Goal: Task Accomplishment & Management: Use online tool/utility

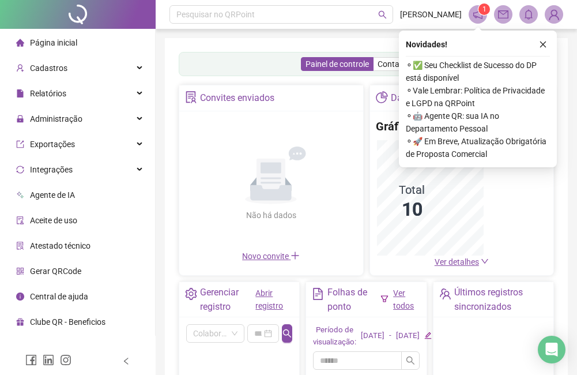
click at [543, 39] on button "button" at bounding box center [543, 44] width 14 height 14
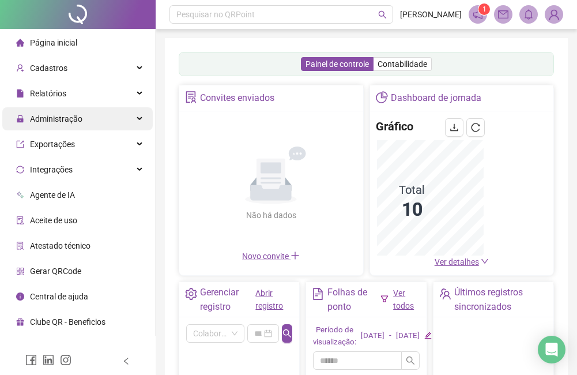
click at [96, 118] on div "Administração" at bounding box center [77, 118] width 150 height 23
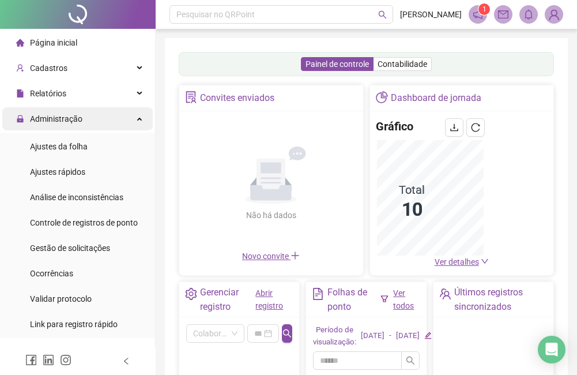
click at [97, 118] on div "Administração" at bounding box center [77, 118] width 150 height 23
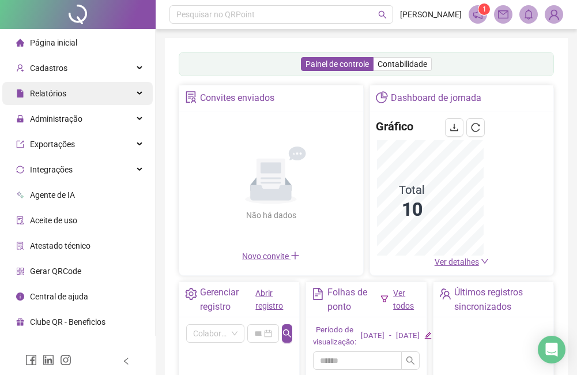
click at [118, 97] on div "Relatórios" at bounding box center [77, 93] width 150 height 23
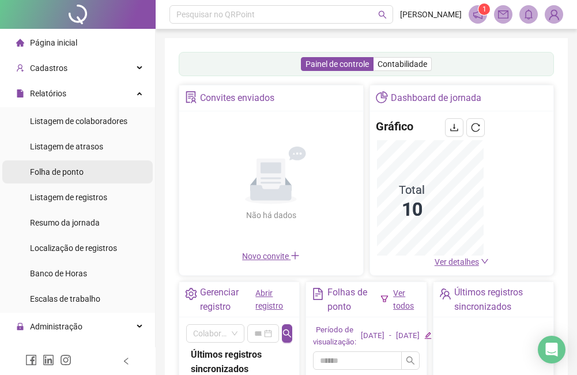
click at [90, 172] on li "Folha de ponto" at bounding box center [77, 171] width 150 height 23
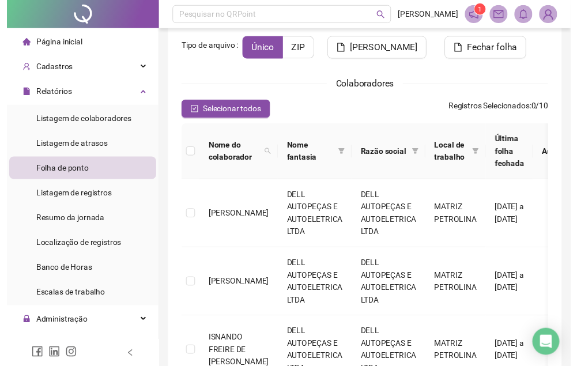
scroll to position [44, 0]
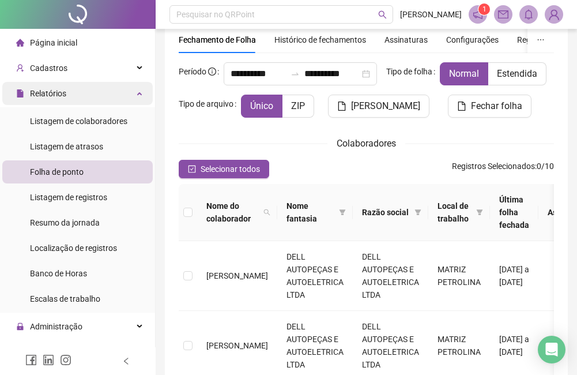
click at [122, 94] on div "Relatórios" at bounding box center [77, 93] width 150 height 23
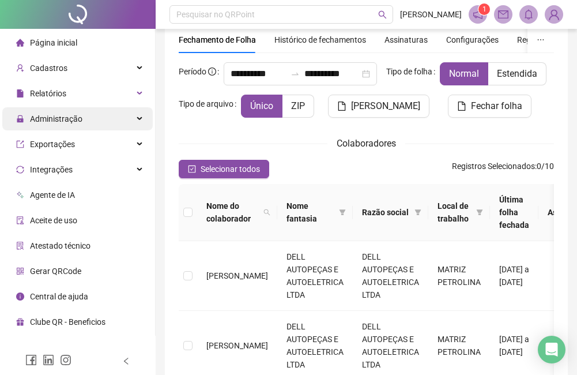
click at [127, 116] on div "Administração" at bounding box center [77, 118] width 150 height 23
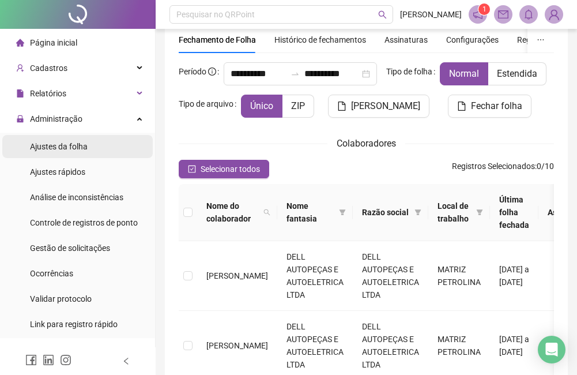
click at [120, 148] on li "Ajustes da folha" at bounding box center [77, 146] width 150 height 23
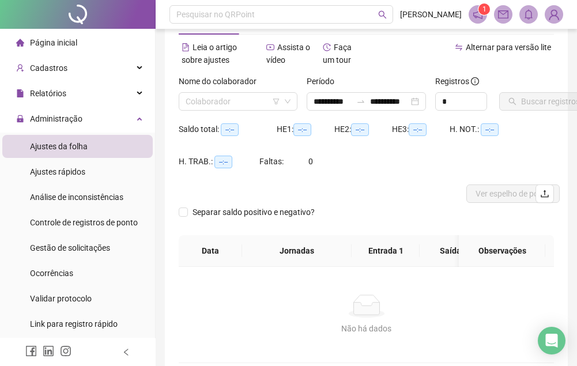
type input "**********"
click at [223, 104] on input "search" at bounding box center [233, 101] width 95 height 17
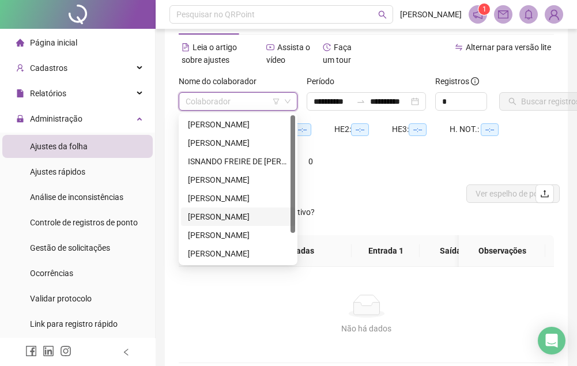
click at [223, 213] on div "[PERSON_NAME]" at bounding box center [238, 216] width 100 height 13
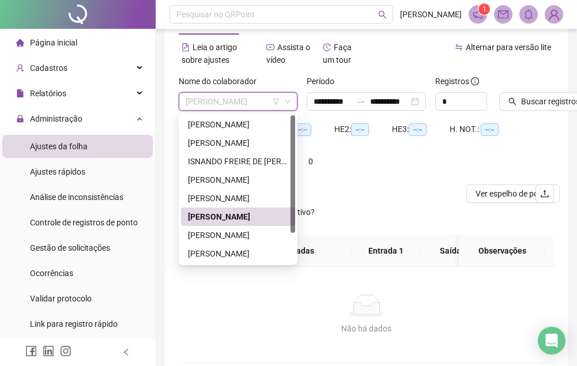
click at [236, 103] on span "[PERSON_NAME]" at bounding box center [238, 101] width 105 height 17
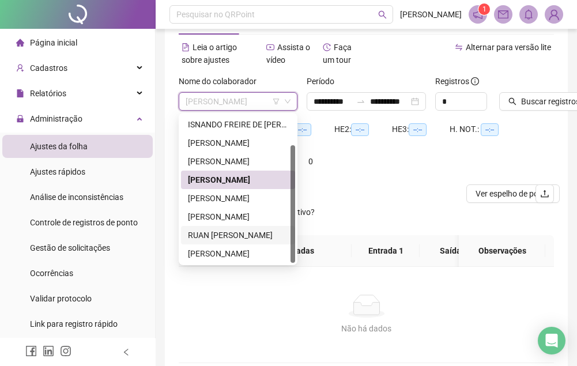
click at [211, 230] on div "RUAN [PERSON_NAME]" at bounding box center [238, 235] width 100 height 13
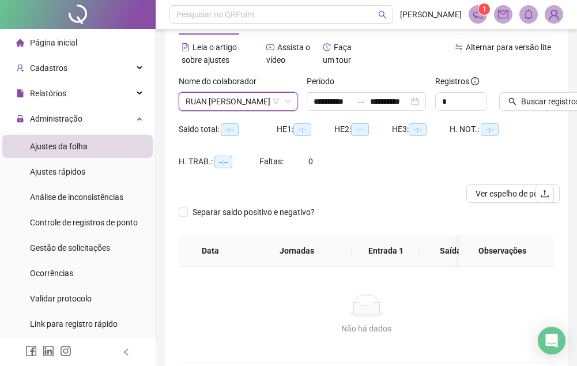
click at [545, 86] on div "Buscar registros" at bounding box center [526, 93] width 55 height 36
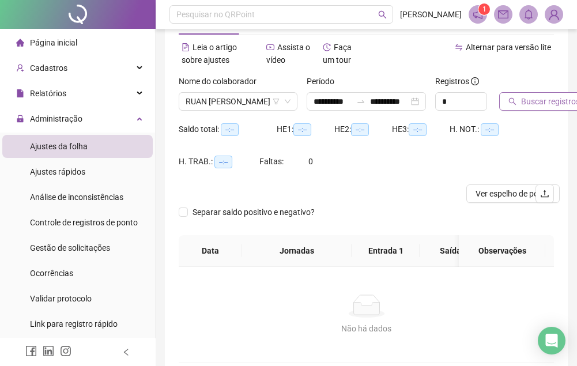
click at [543, 92] on button "Buscar registros" at bounding box center [544, 101] width 90 height 18
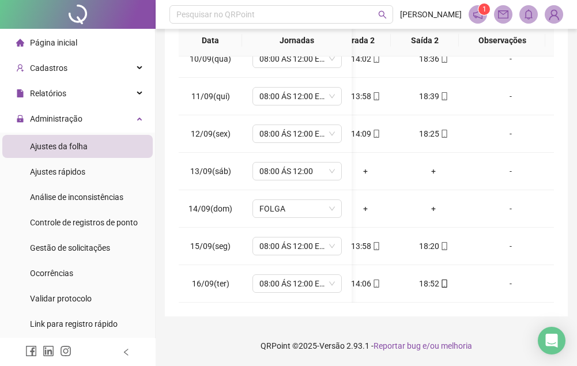
scroll to position [0, 0]
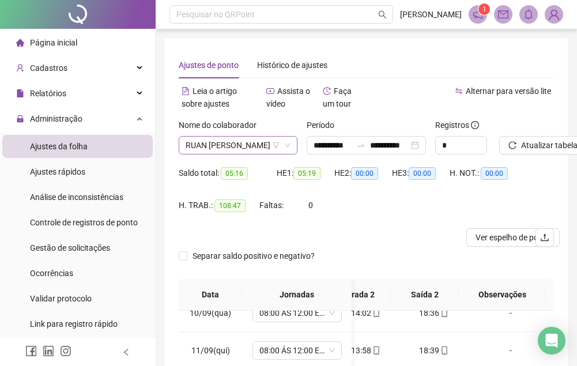
click at [208, 151] on span "RUAN [PERSON_NAME]" at bounding box center [238, 145] width 105 height 17
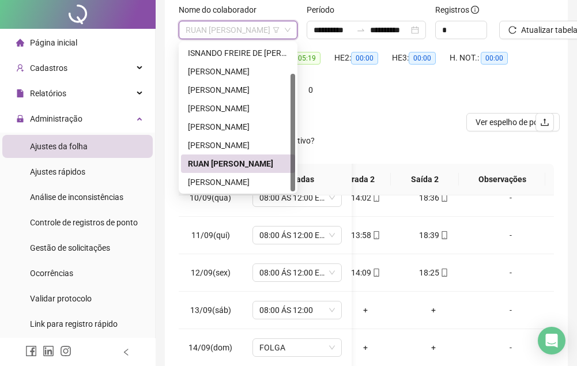
scroll to position [173, 0]
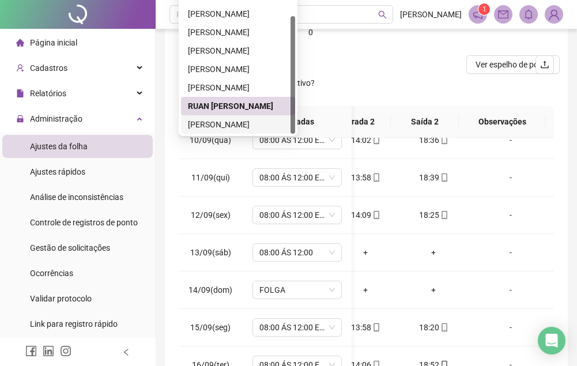
click at [251, 126] on div "[PERSON_NAME]" at bounding box center [238, 124] width 100 height 13
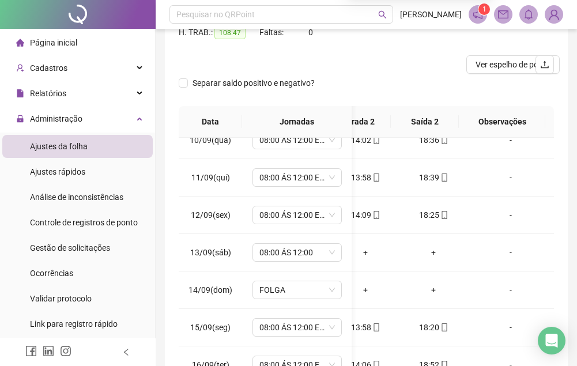
scroll to position [58, 0]
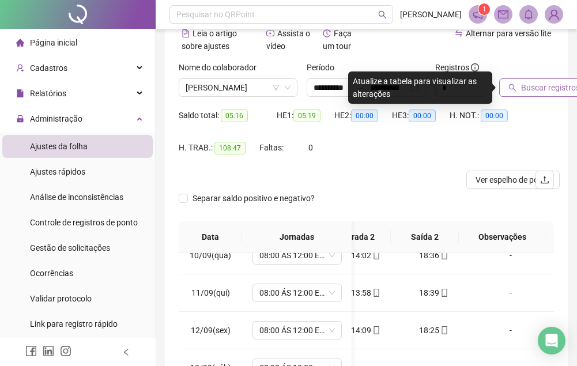
click at [521, 89] on span "Buscar registros" at bounding box center [550, 87] width 59 height 13
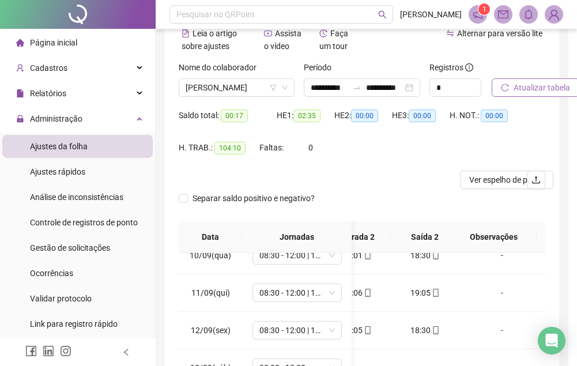
scroll to position [0, 156]
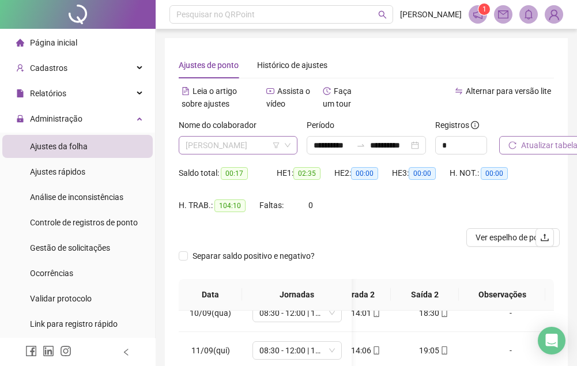
click at [228, 151] on span "[PERSON_NAME]" at bounding box center [238, 145] width 105 height 17
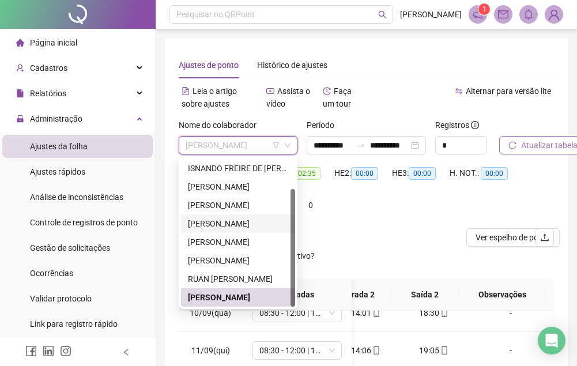
click at [229, 225] on div "[PERSON_NAME]" at bounding box center [238, 223] width 100 height 13
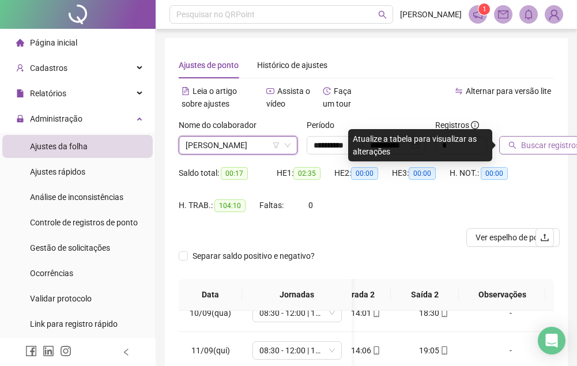
click at [527, 156] on div "Buscar registros" at bounding box center [526, 141] width 64 height 45
click at [528, 152] on button "Buscar registros" at bounding box center [544, 145] width 90 height 18
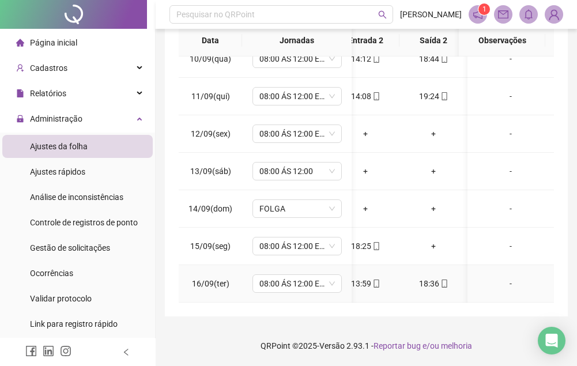
click at [458, 292] on tr "16/09(ter) 08:00 ÁS 12:00 E 14:00 ÁS 18:00 08:11 12:09 13:59 18:36 -" at bounding box center [287, 283] width 531 height 37
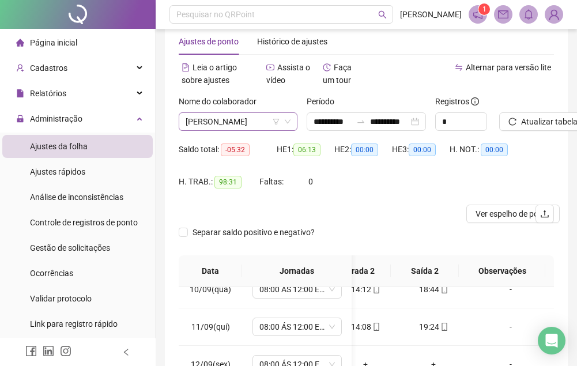
click at [216, 126] on span "[PERSON_NAME]" at bounding box center [238, 121] width 105 height 17
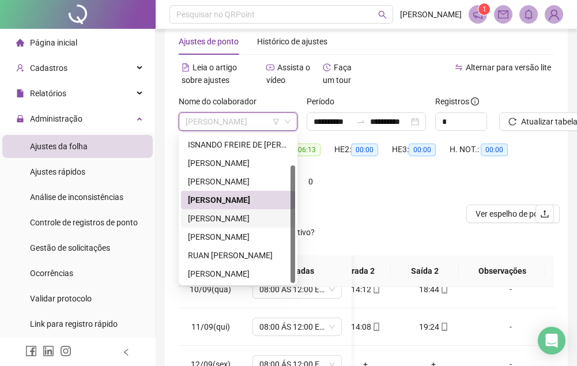
click at [236, 218] on div "[PERSON_NAME]" at bounding box center [238, 218] width 100 height 13
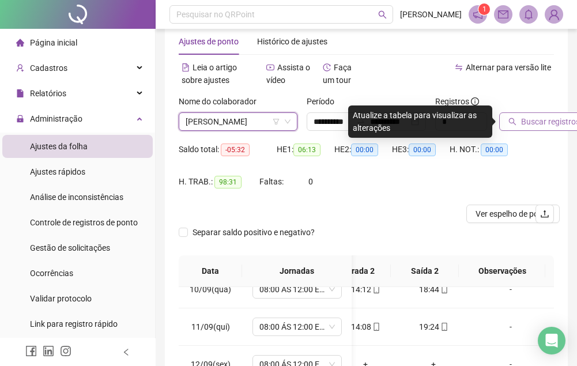
click at [529, 119] on span "Buscar registros" at bounding box center [550, 121] width 59 height 13
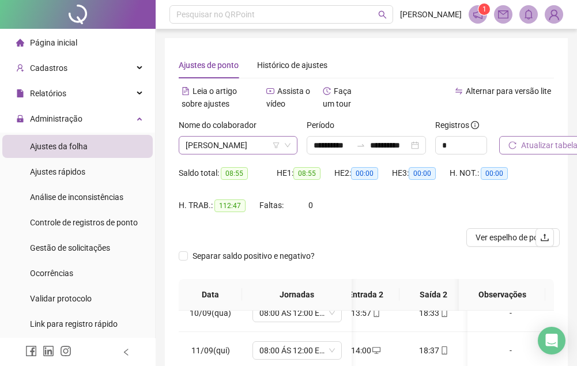
click at [255, 149] on span "[PERSON_NAME]" at bounding box center [238, 145] width 105 height 17
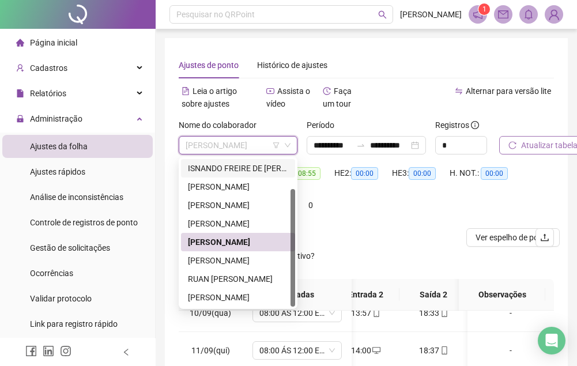
click at [235, 169] on div "ISNANDO FREIRE DE [PERSON_NAME]" at bounding box center [238, 168] width 100 height 13
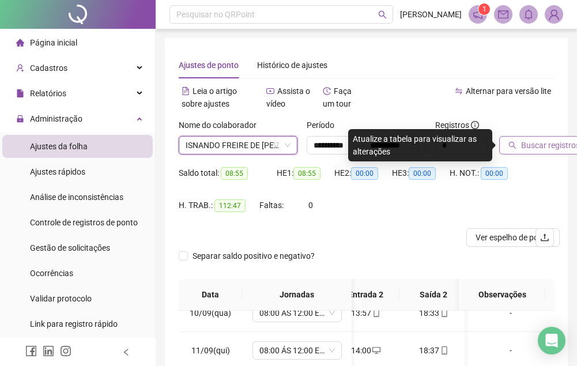
click at [516, 142] on icon "search" at bounding box center [512, 145] width 8 height 8
